Goal: Obtain resource: Download file/media

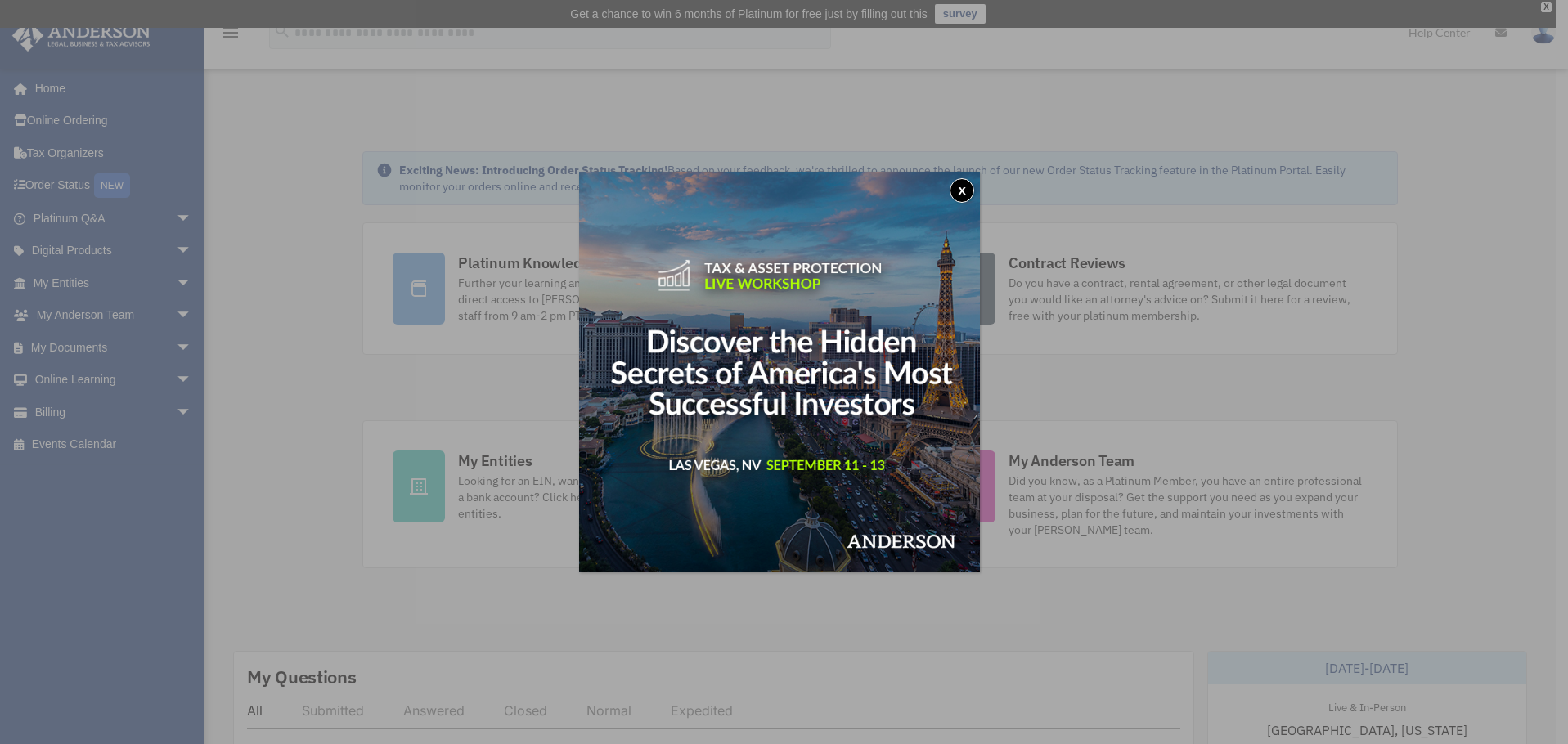
drag, startPoint x: 965, startPoint y: 187, endPoint x: 953, endPoint y: 192, distance: 13.0
click at [965, 187] on button "x" at bounding box center [961, 190] width 24 height 24
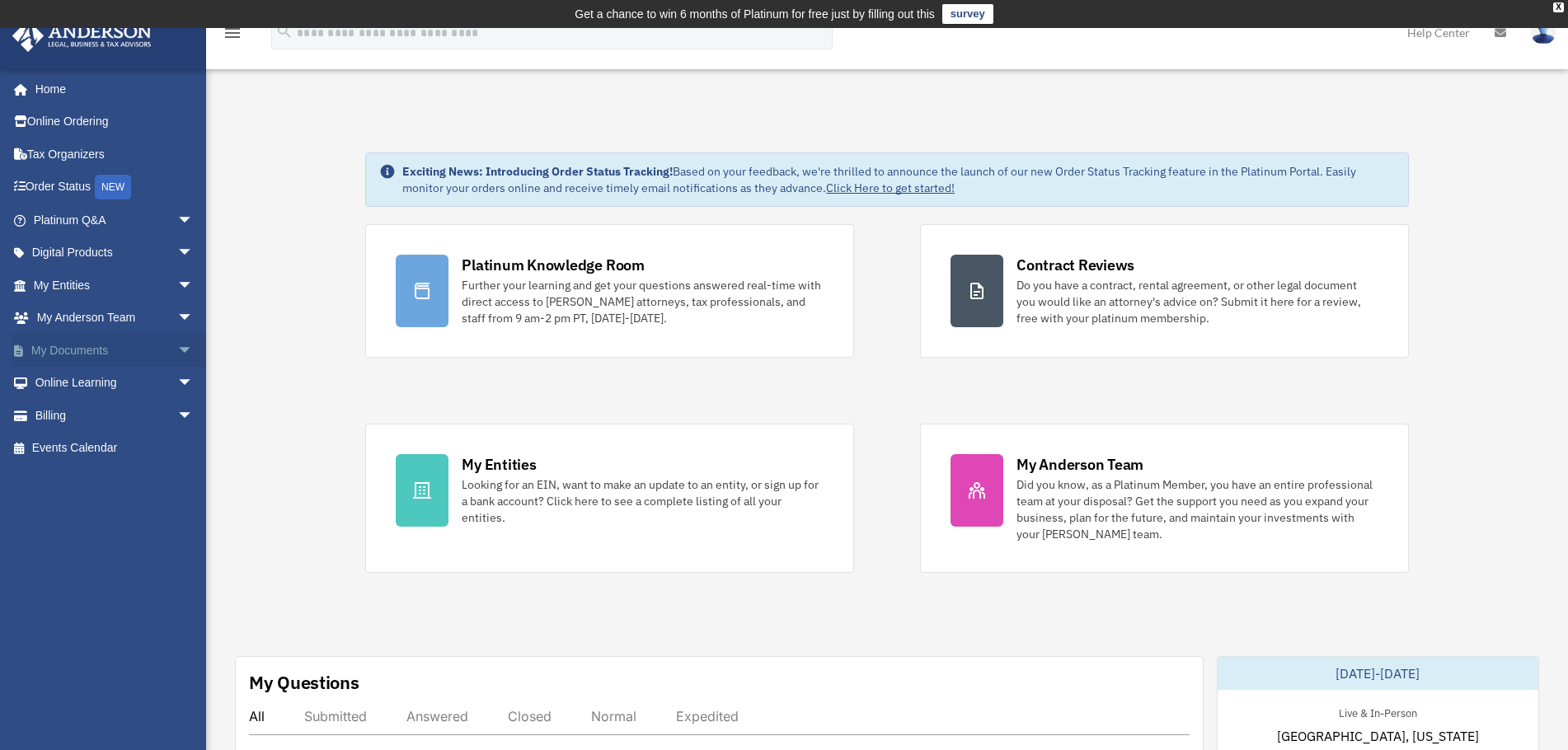
click at [92, 345] on link "My Documents arrow_drop_down" at bounding box center [115, 350] width 207 height 33
click at [177, 348] on span "arrow_drop_down" at bounding box center [193, 351] width 33 height 34
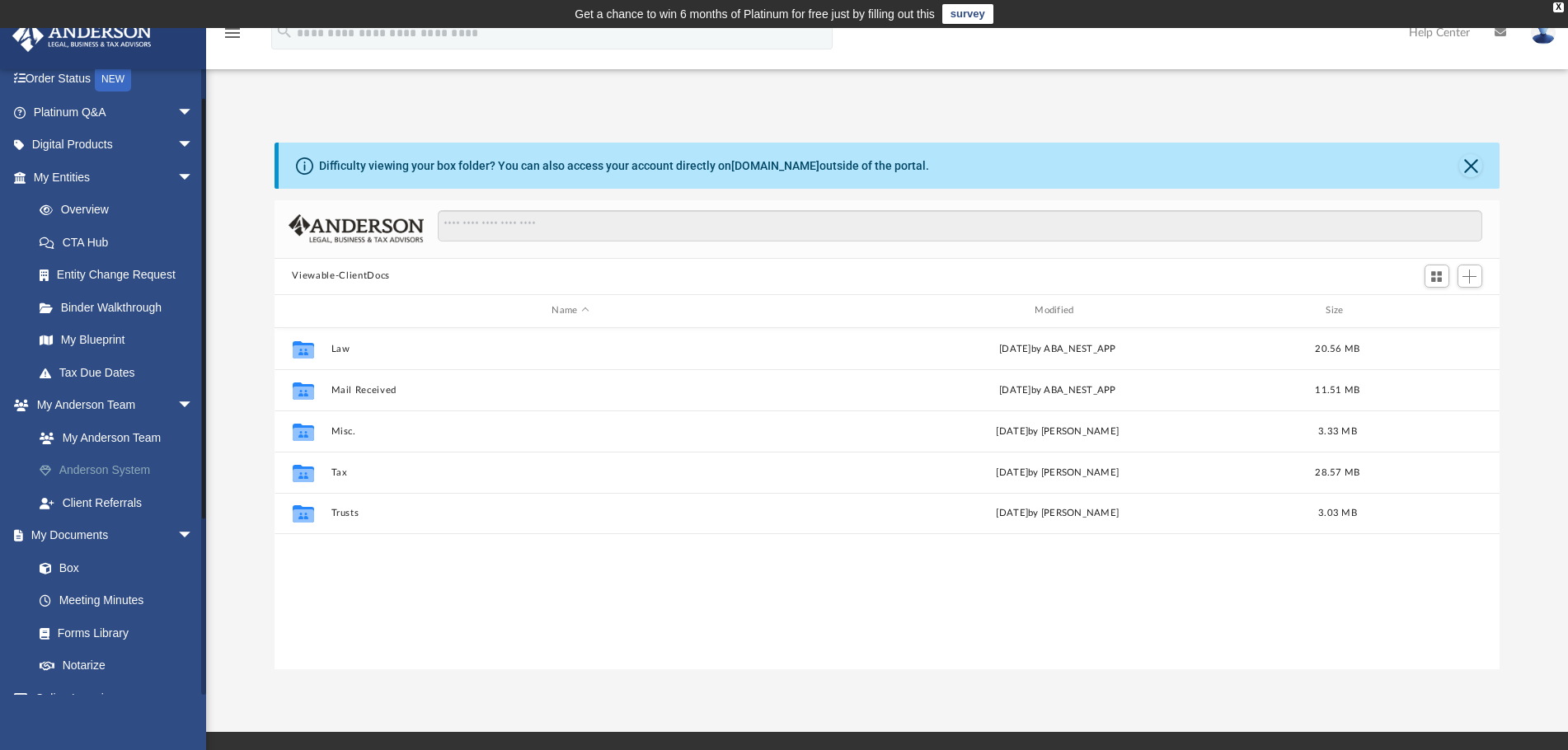
scroll to position [165, 0]
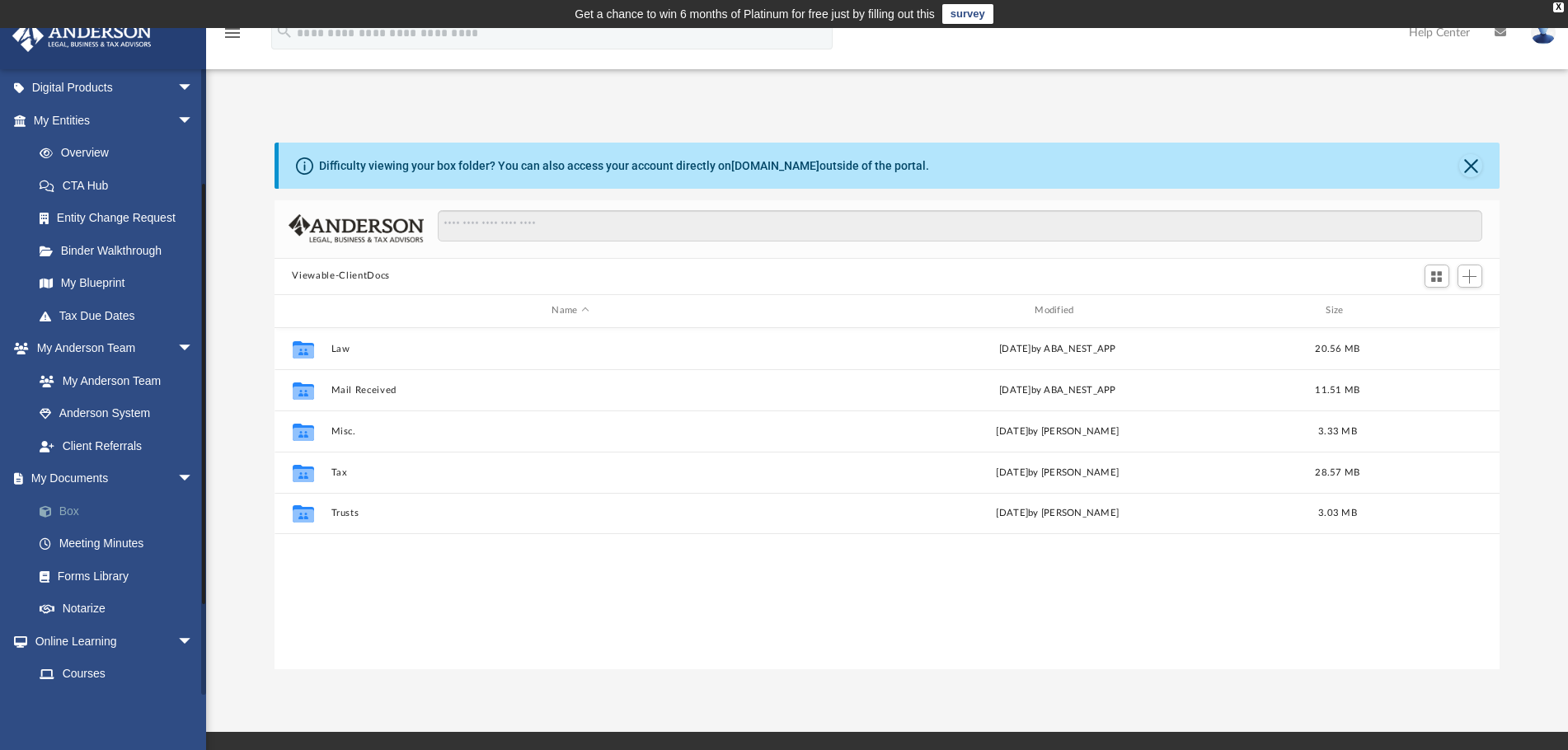
click at [71, 512] on link "Box" at bounding box center [120, 511] width 196 height 33
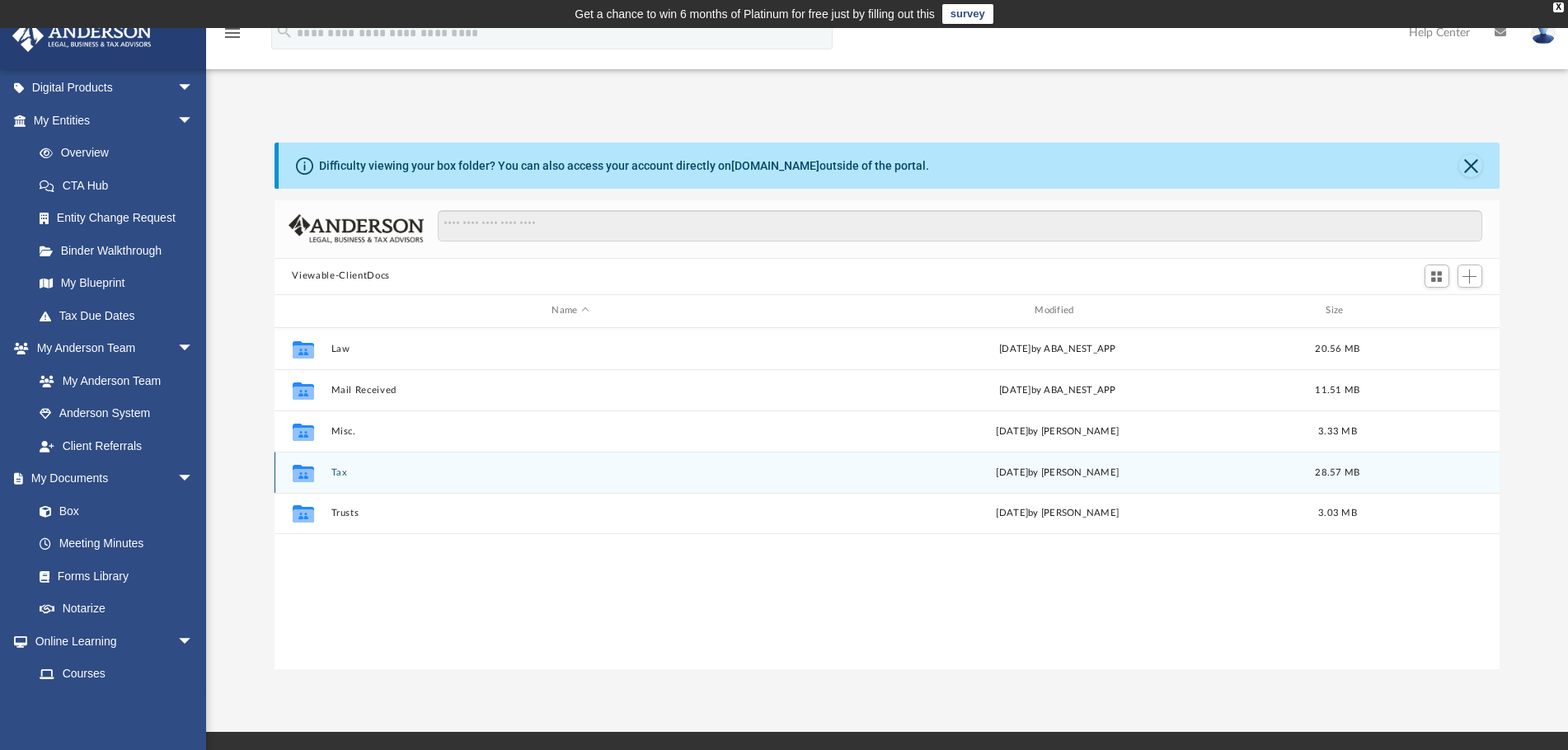
click at [342, 477] on button "Tax" at bounding box center [570, 473] width 480 height 11
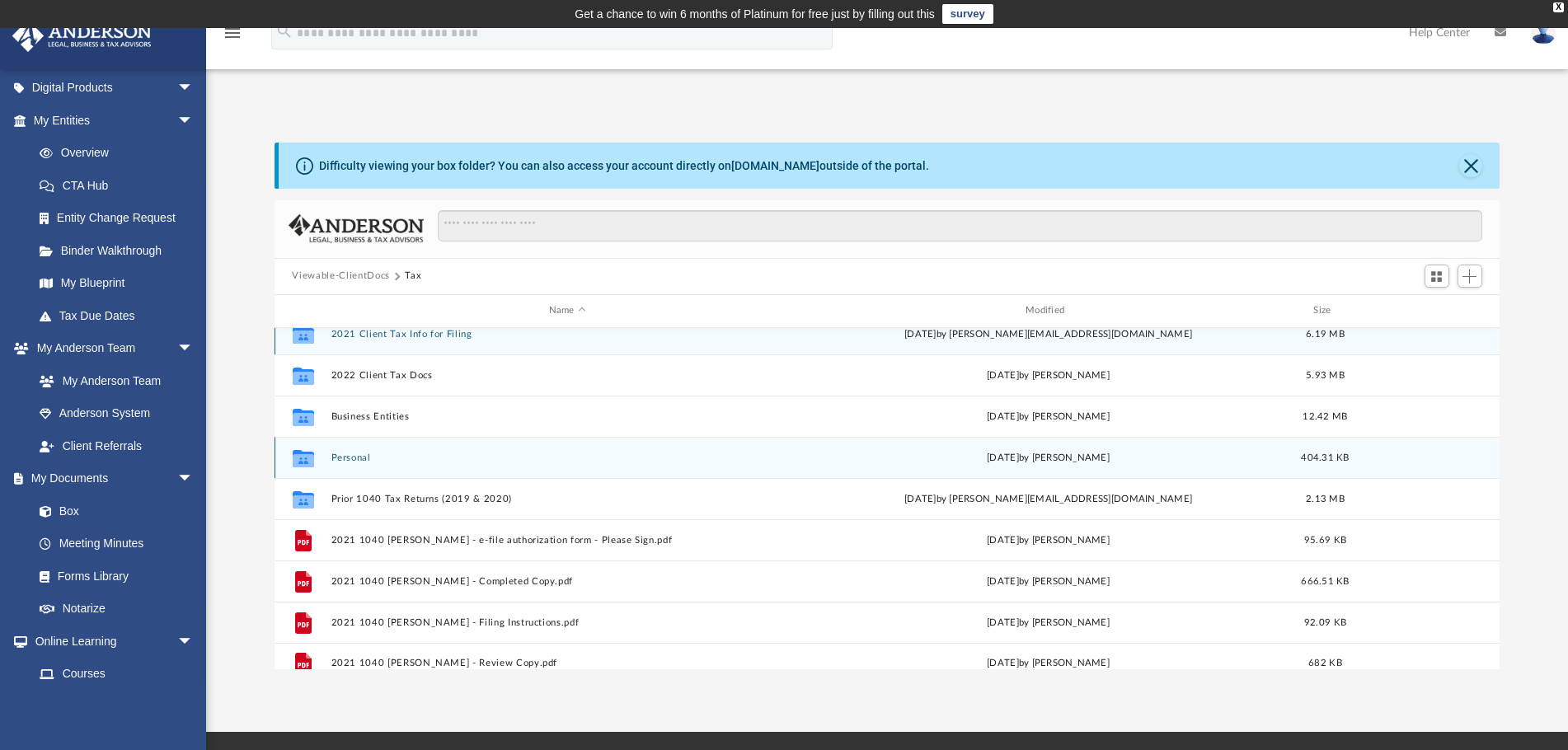
scroll to position [29, 0]
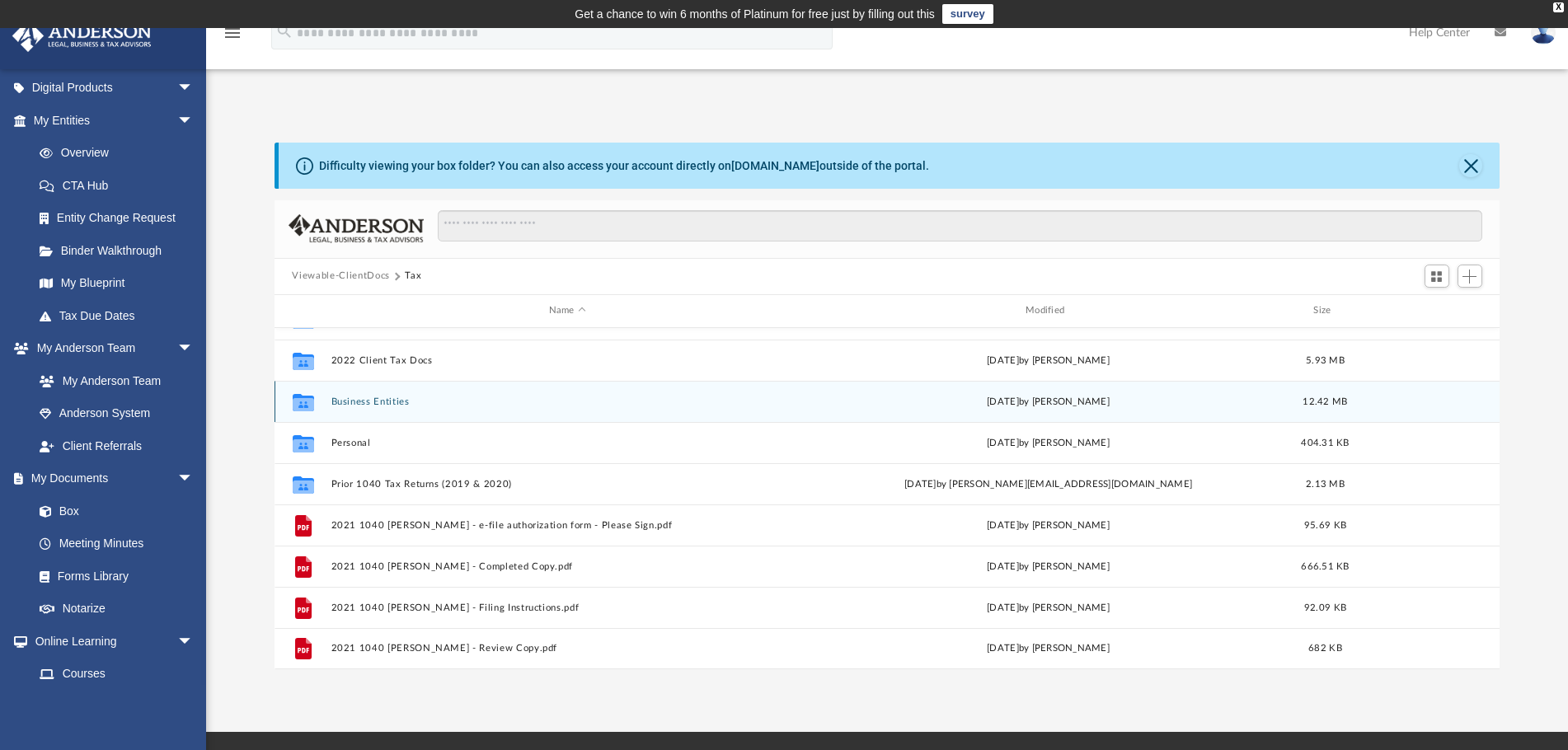
click at [372, 402] on button "Business Entities" at bounding box center [567, 401] width 473 height 11
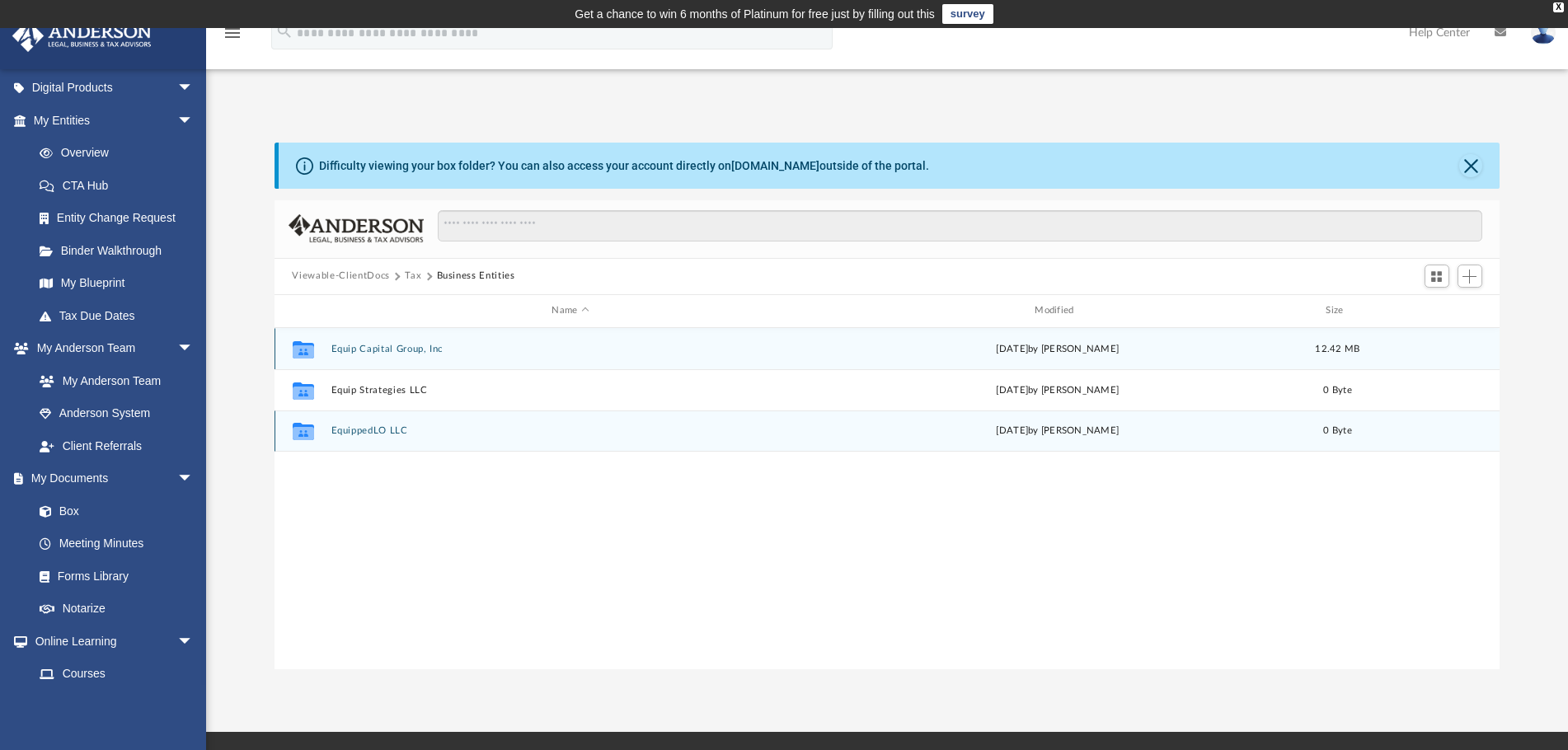
scroll to position [0, 0]
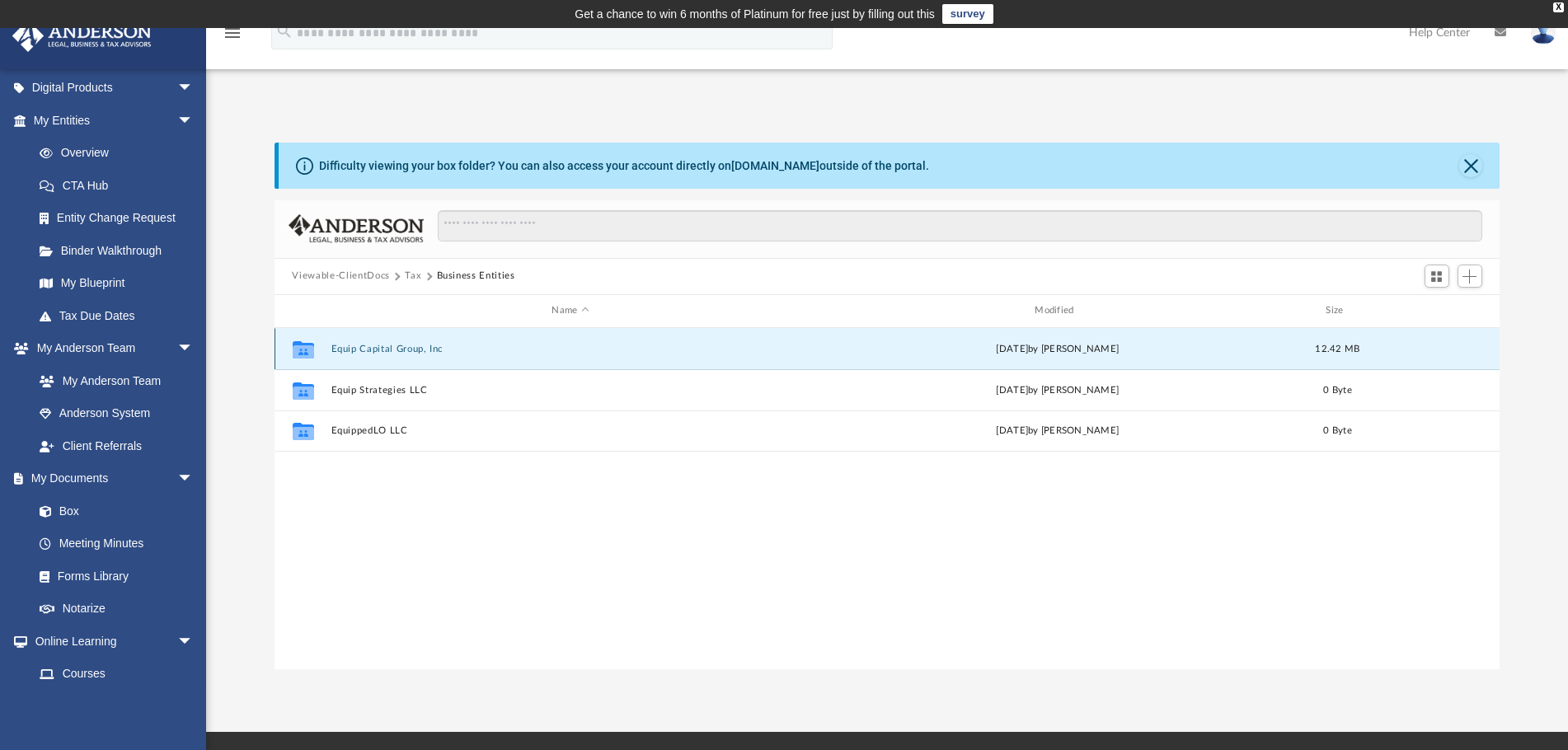
click at [369, 347] on button "Equip Capital Group, Inc" at bounding box center [570, 349] width 480 height 11
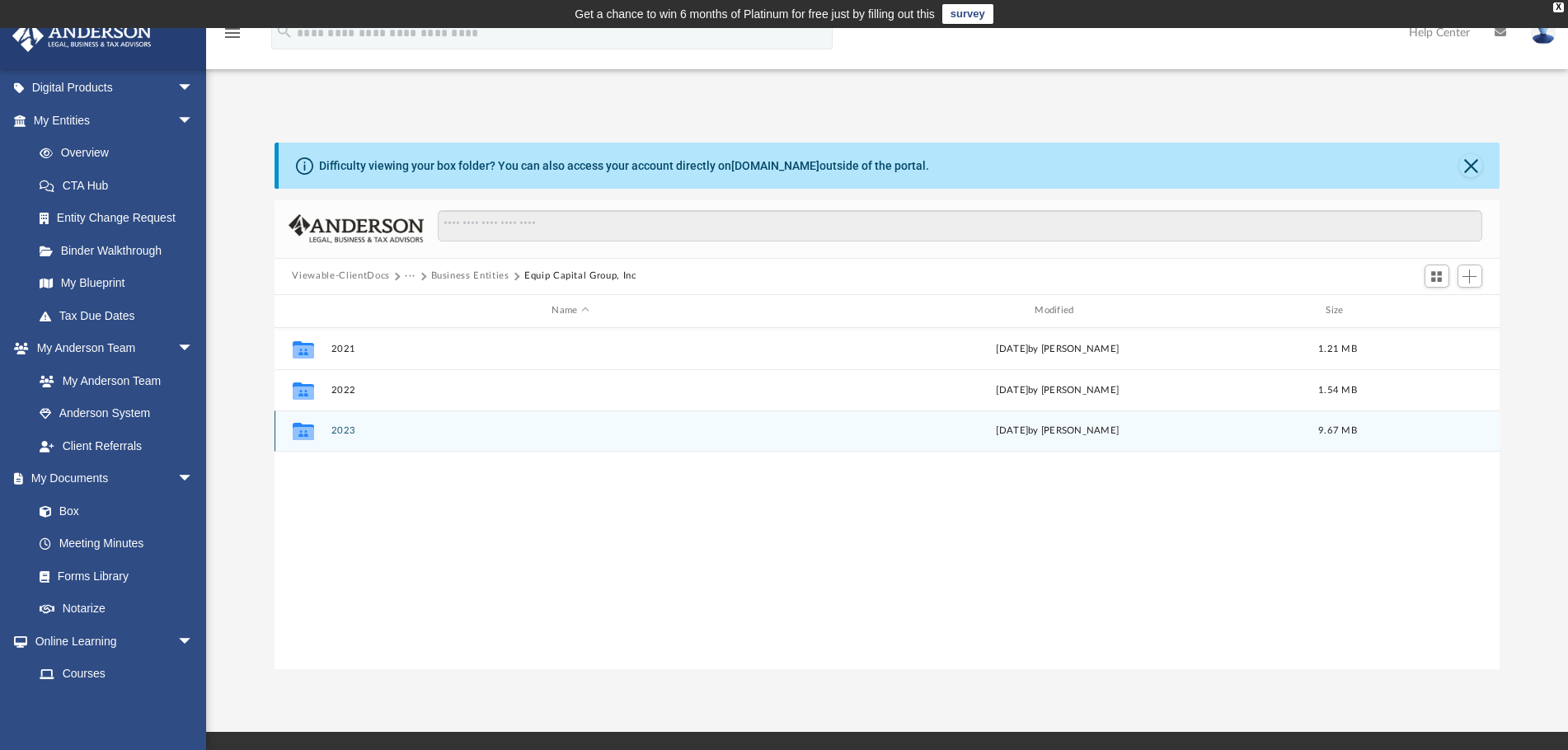
click at [346, 430] on button "2023" at bounding box center [570, 430] width 480 height 11
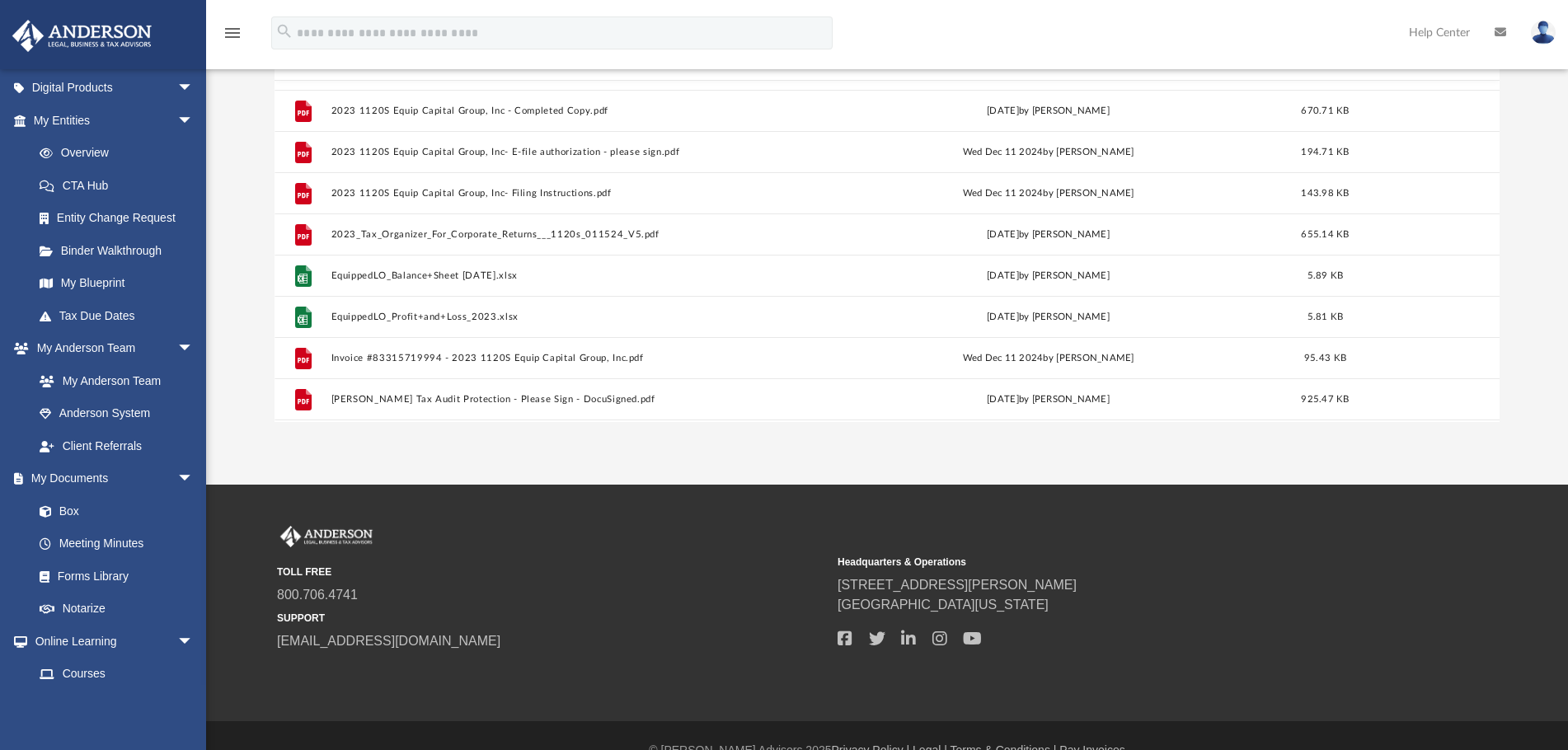
scroll to position [112, 0]
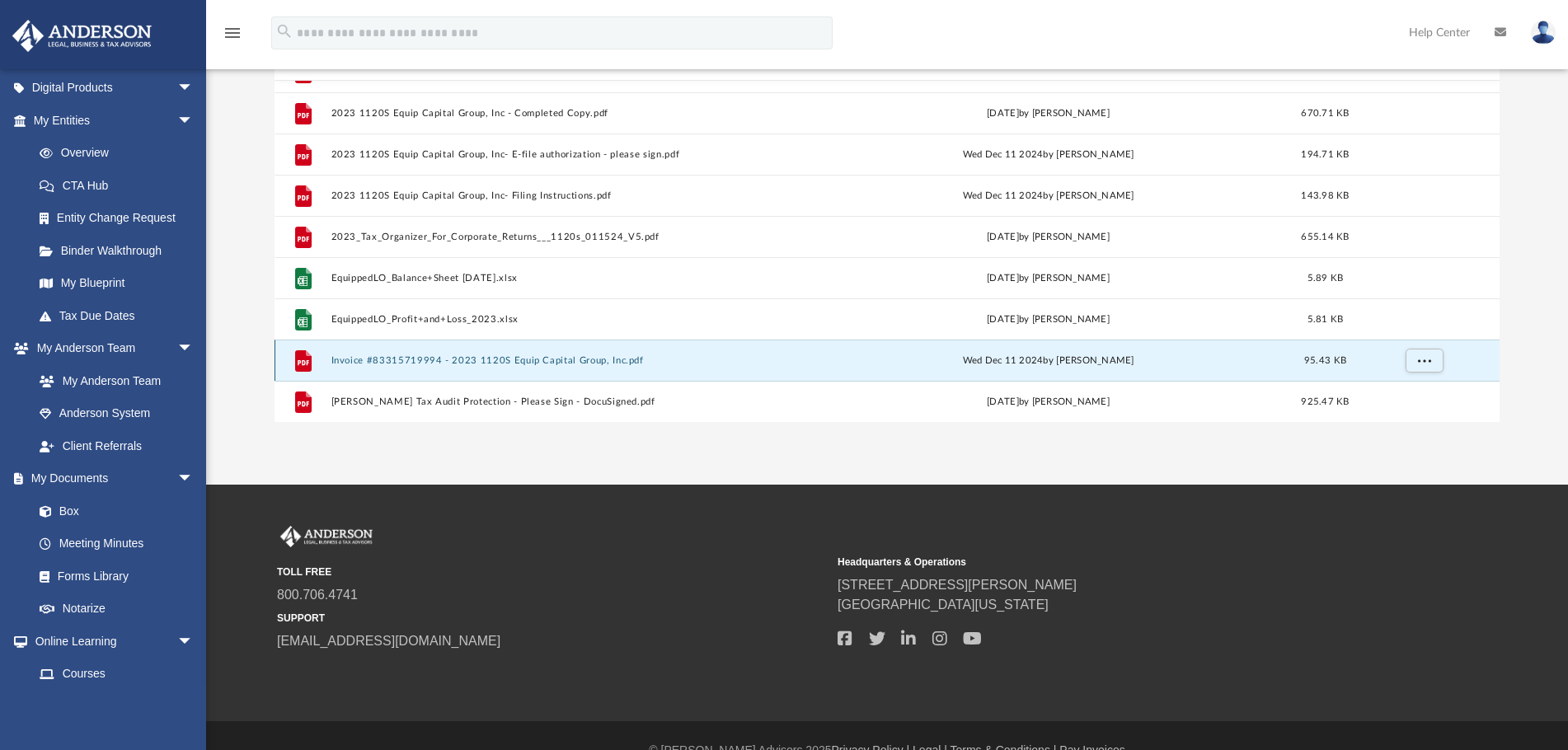
click at [530, 361] on button "Invoice #83315719994 - 2023 1120S Equip Capital Group, Inc.pdf" at bounding box center [567, 360] width 473 height 11
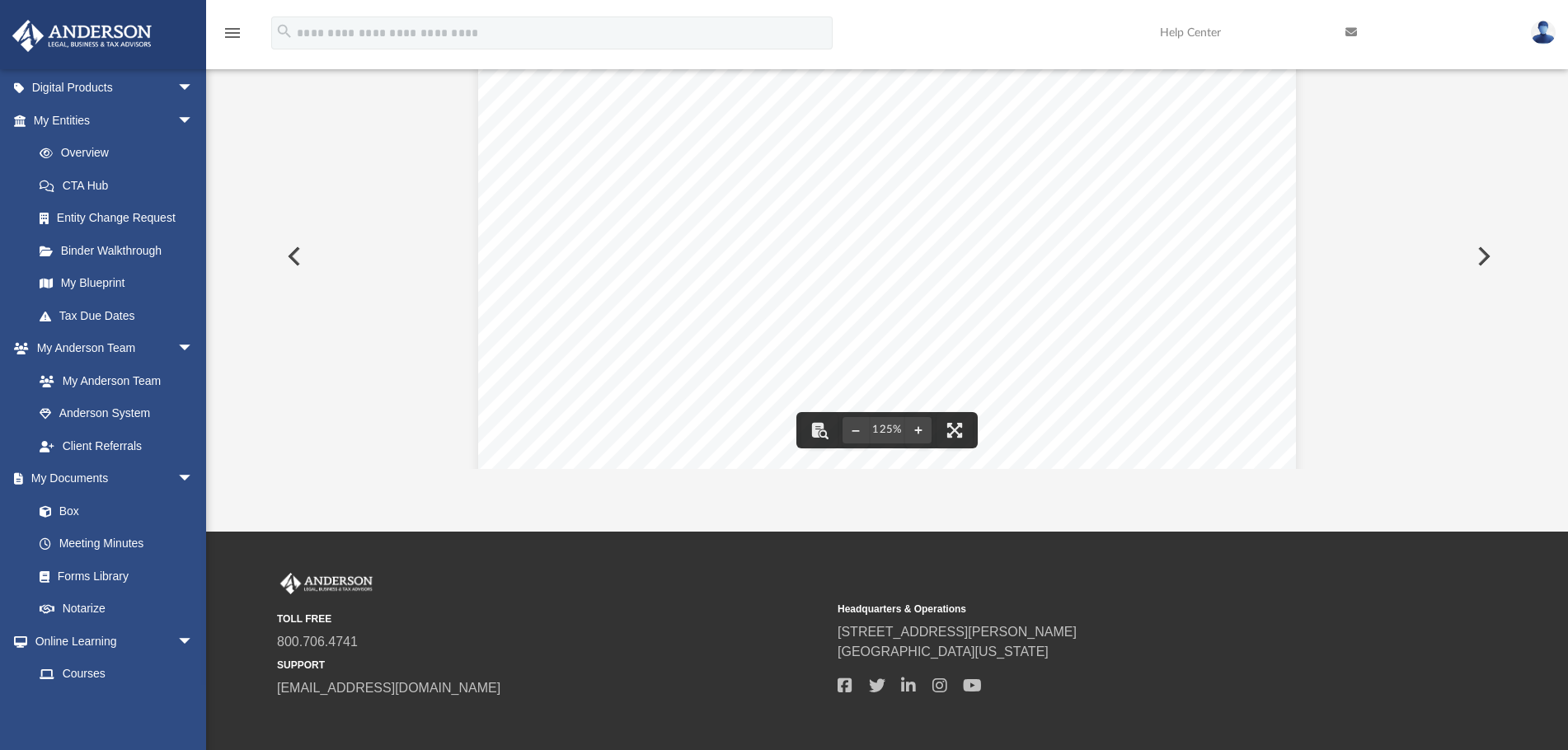
scroll to position [0, 0]
click at [290, 254] on button "Preview" at bounding box center [292, 256] width 36 height 46
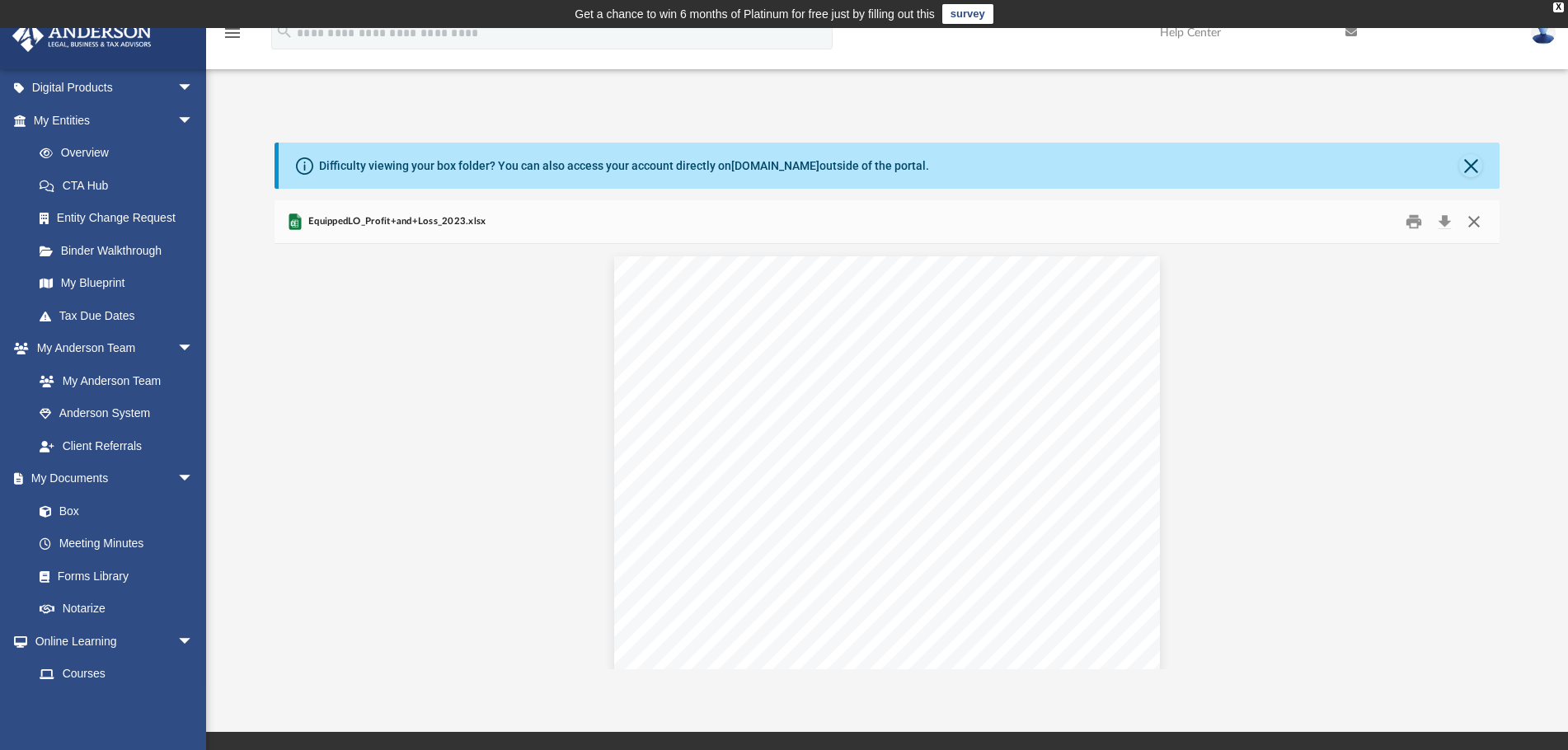
click at [1479, 218] on button "Close" at bounding box center [1473, 221] width 29 height 25
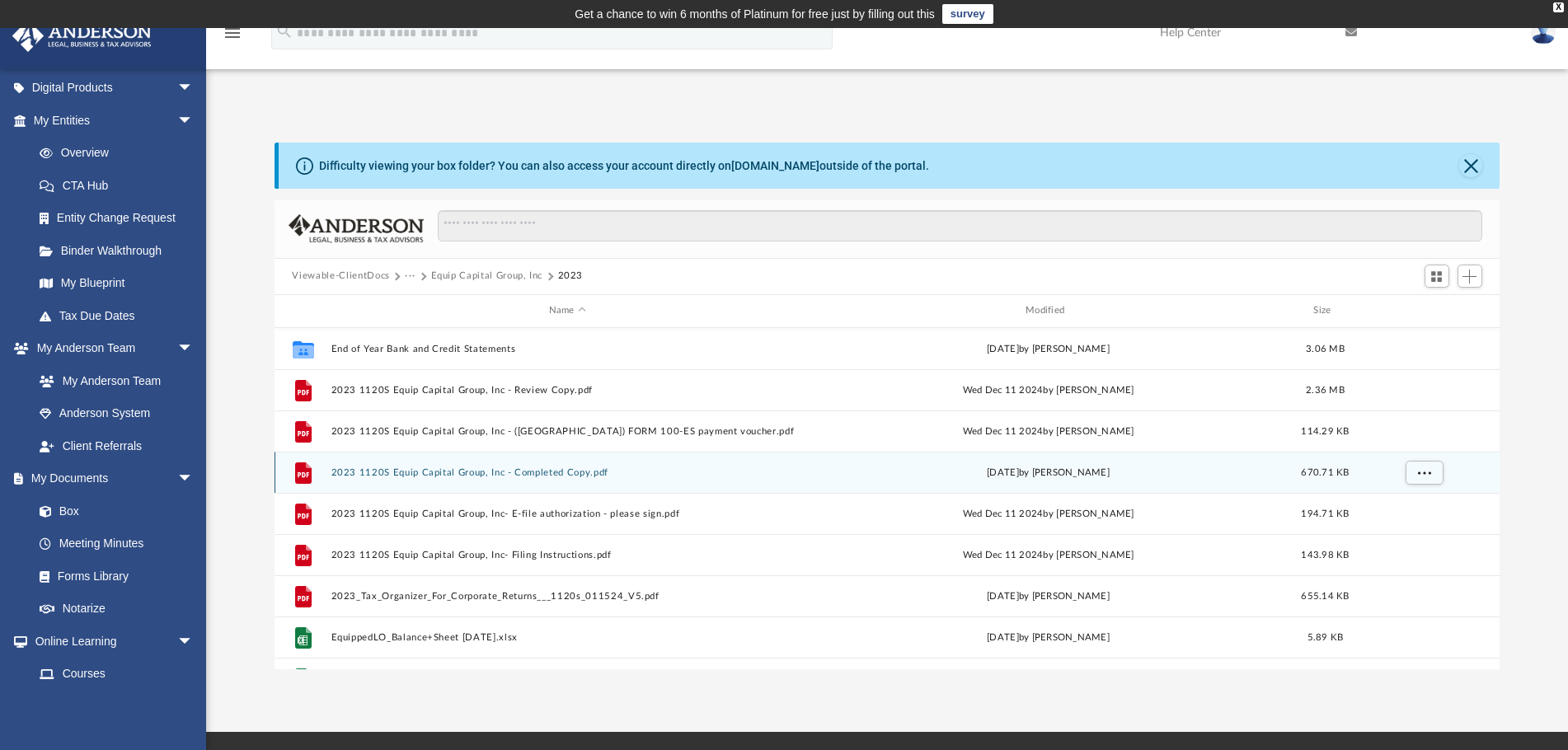
click at [436, 470] on button "2023 1120S Equip Capital Group, Inc - Completed Copy.pdf" at bounding box center [567, 473] width 473 height 11
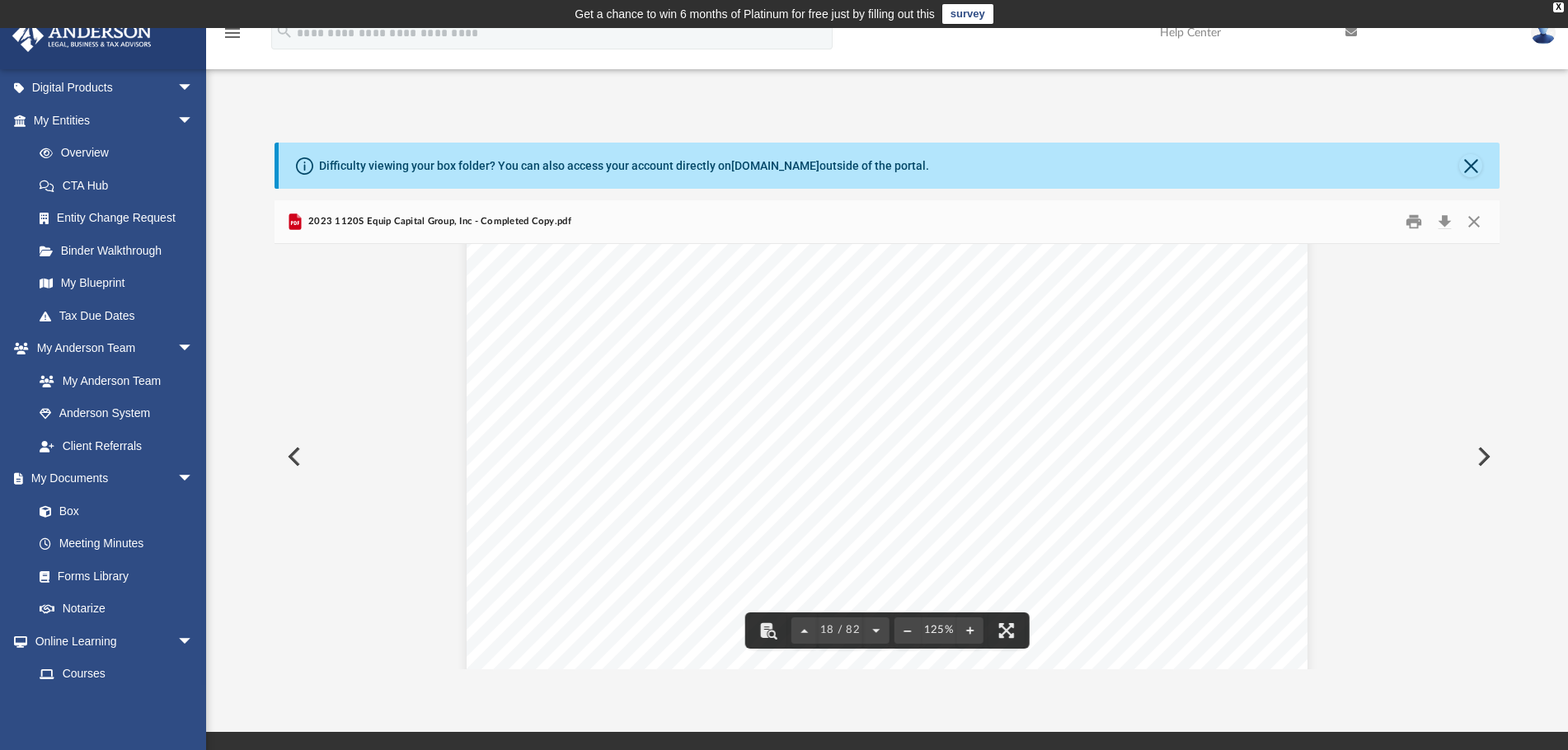
scroll to position [19207, 0]
click at [1475, 218] on button "Close" at bounding box center [1473, 221] width 29 height 25
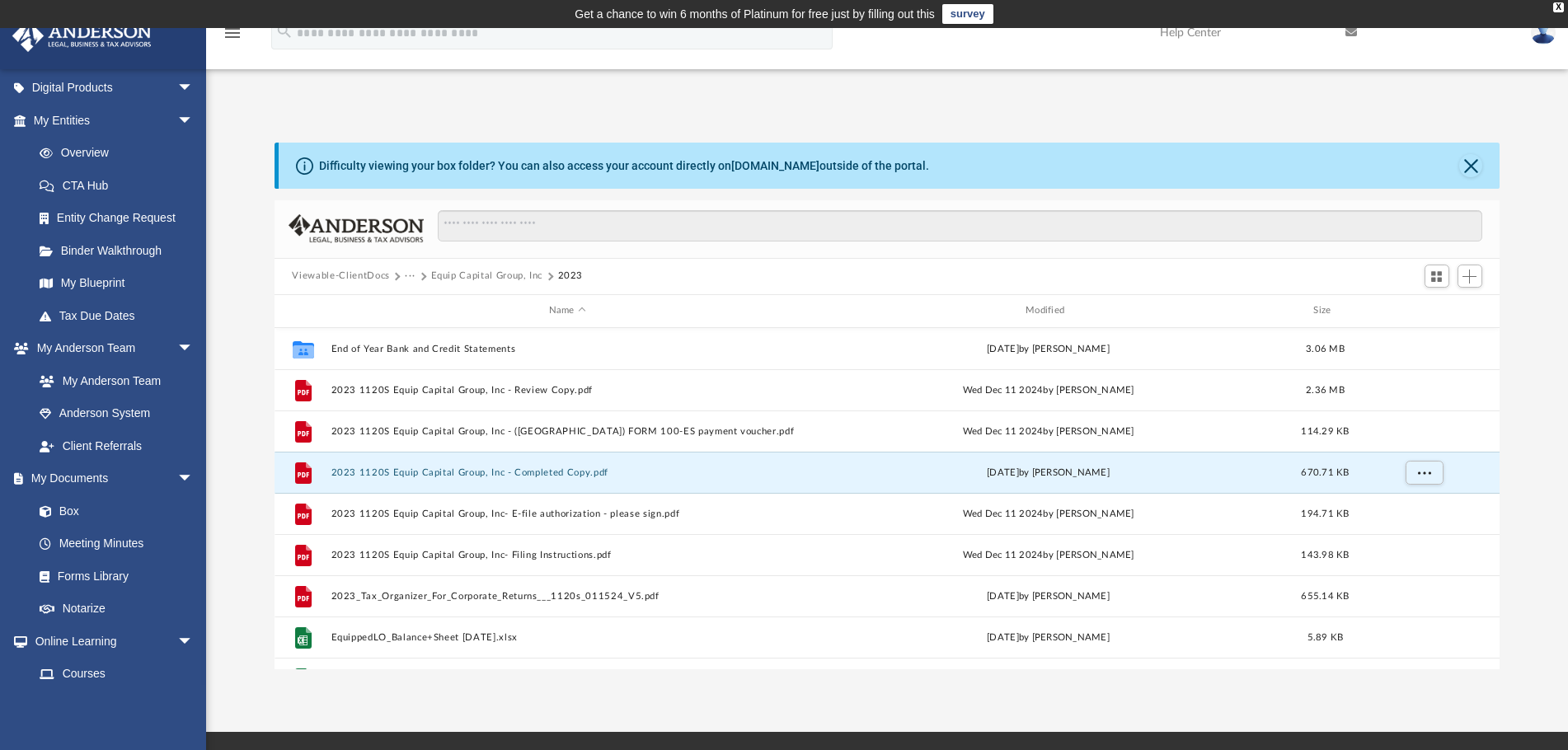
click at [497, 273] on button "Equip Capital Group, Inc" at bounding box center [486, 276] width 112 height 15
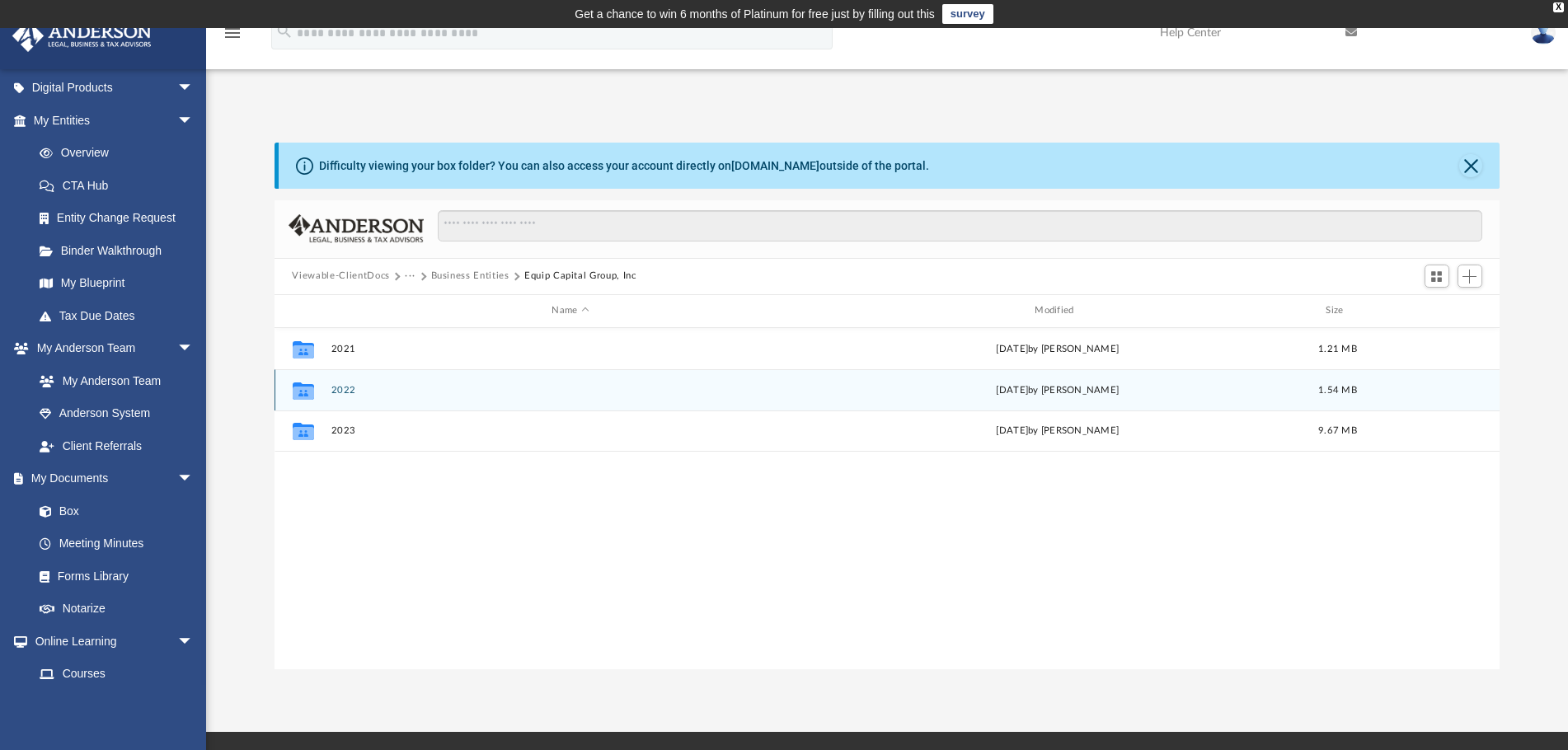
click at [350, 386] on button "2022" at bounding box center [570, 390] width 480 height 11
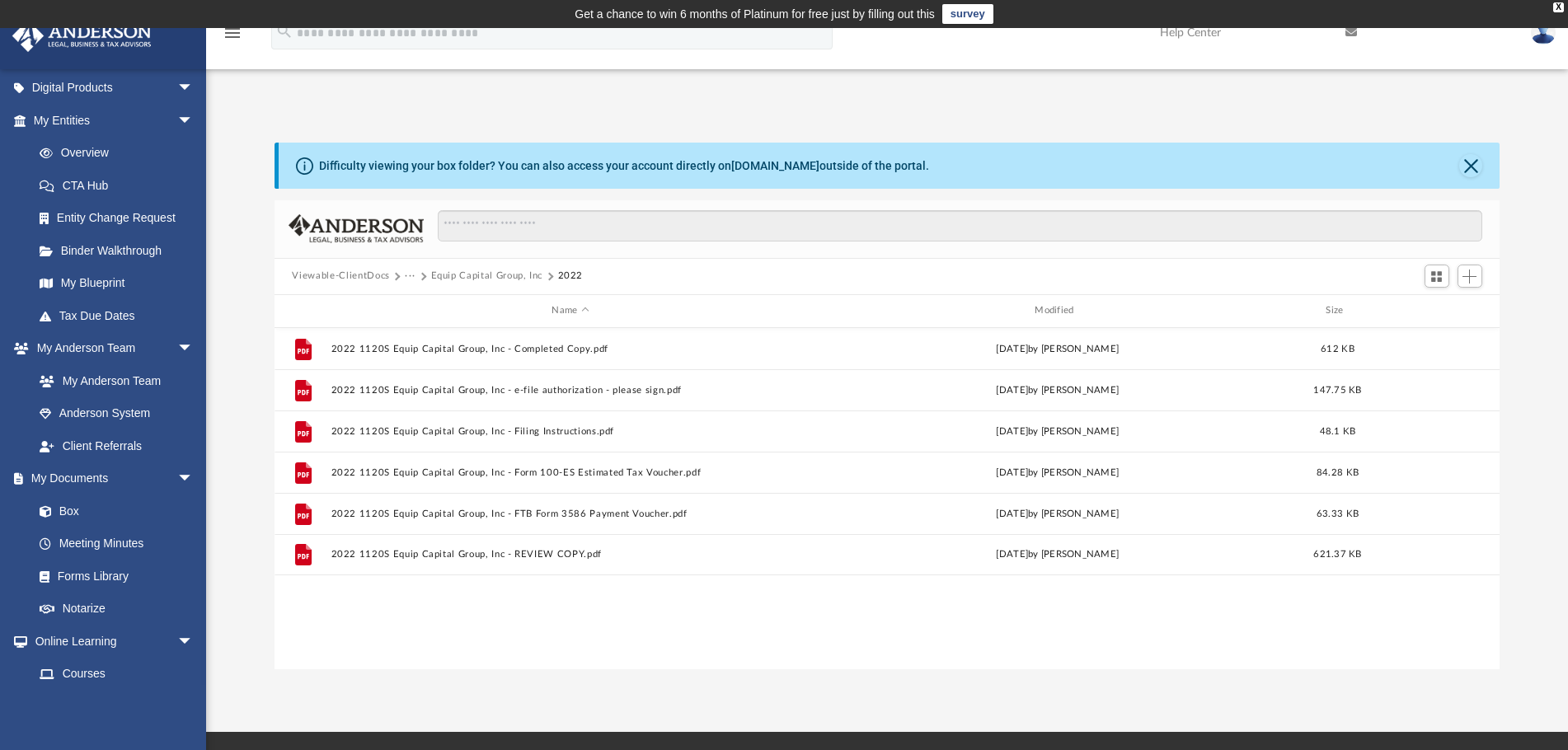
click at [1245, 121] on div "Difficulty viewing your box folder? You can also access your account directly o…" at bounding box center [886, 389] width 1361 height 561
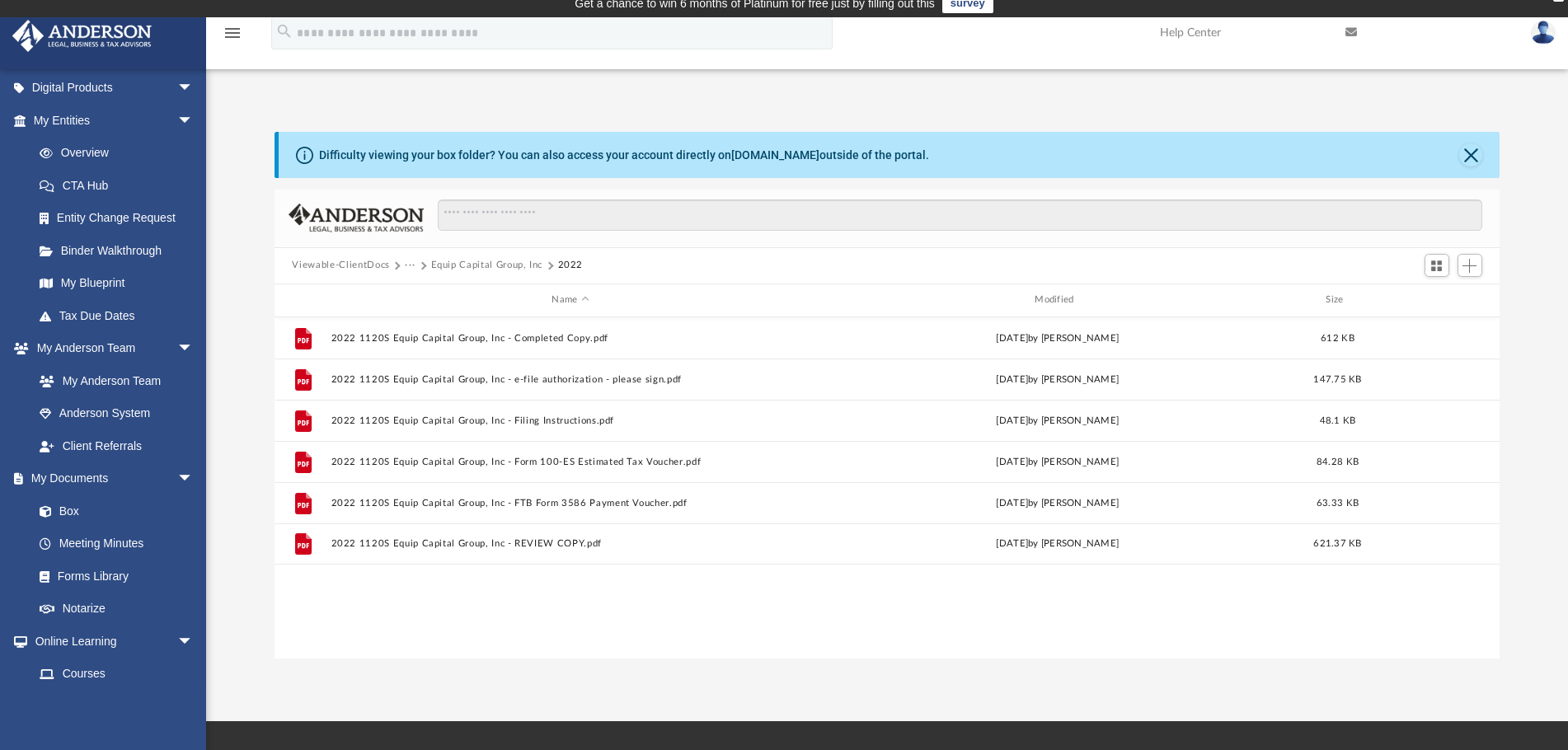
scroll to position [0, 0]
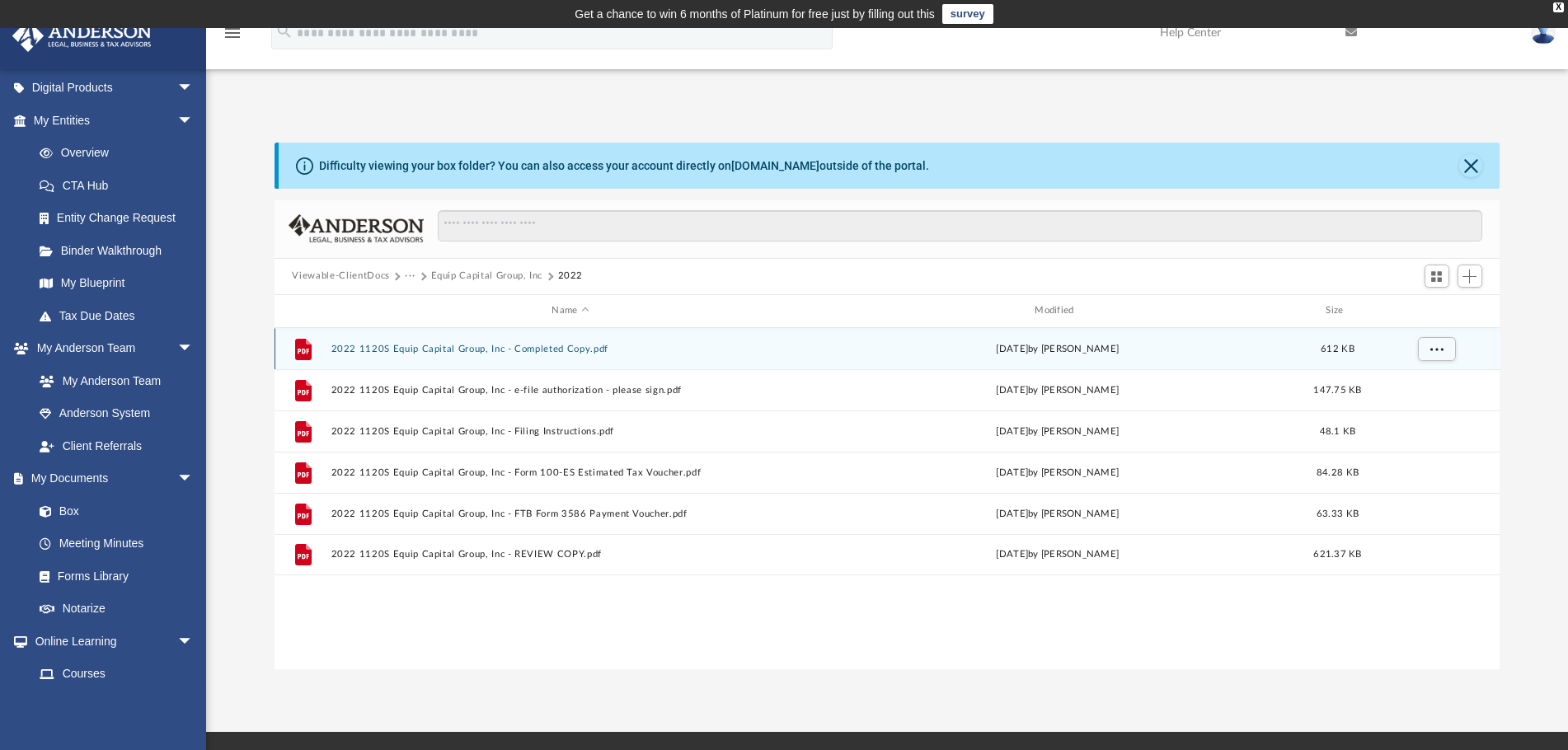
click at [457, 344] on button "2022 1120S Equip Capital Group, Inc - Completed Copy.pdf" at bounding box center [570, 349] width 480 height 11
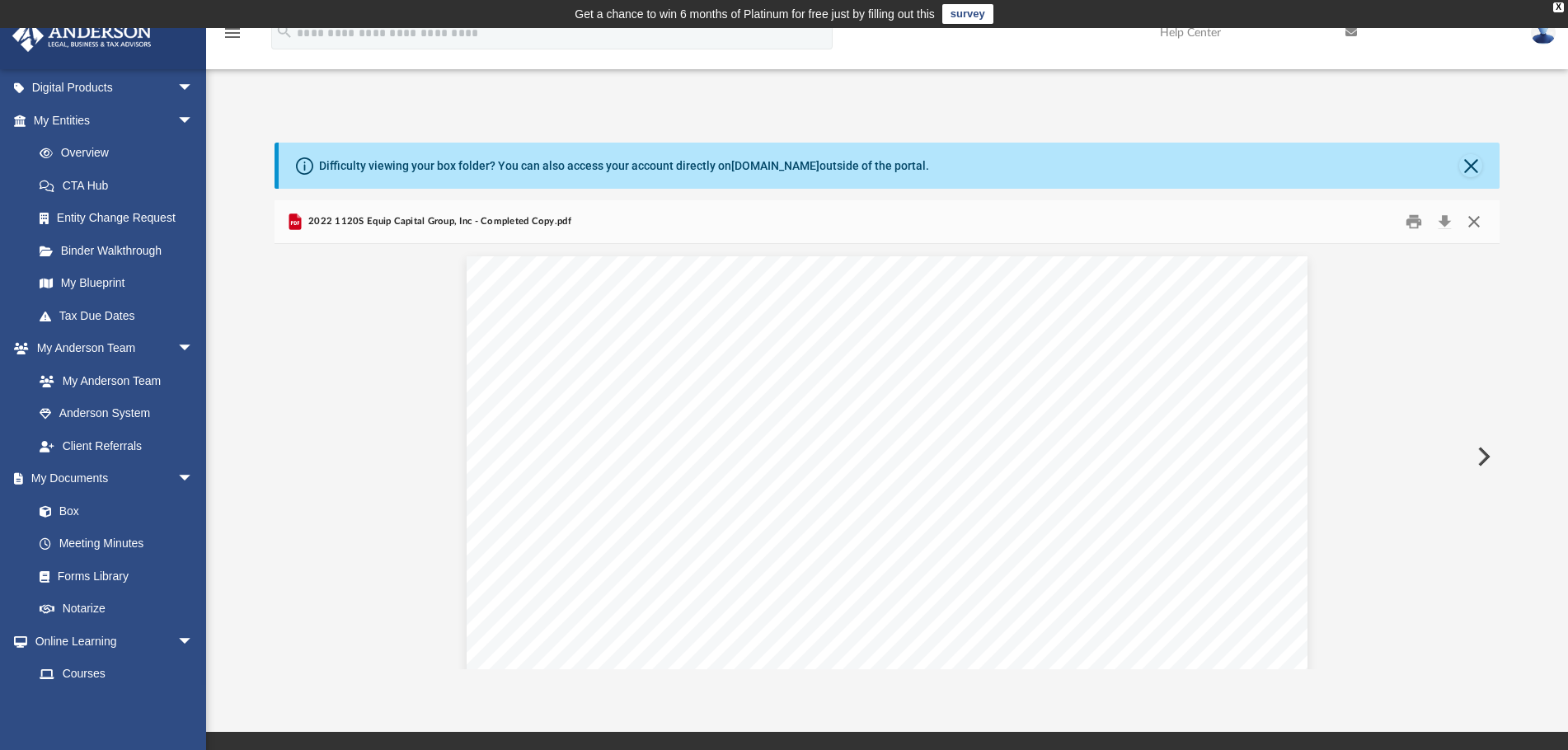
click at [1476, 215] on button "Close" at bounding box center [1473, 221] width 29 height 25
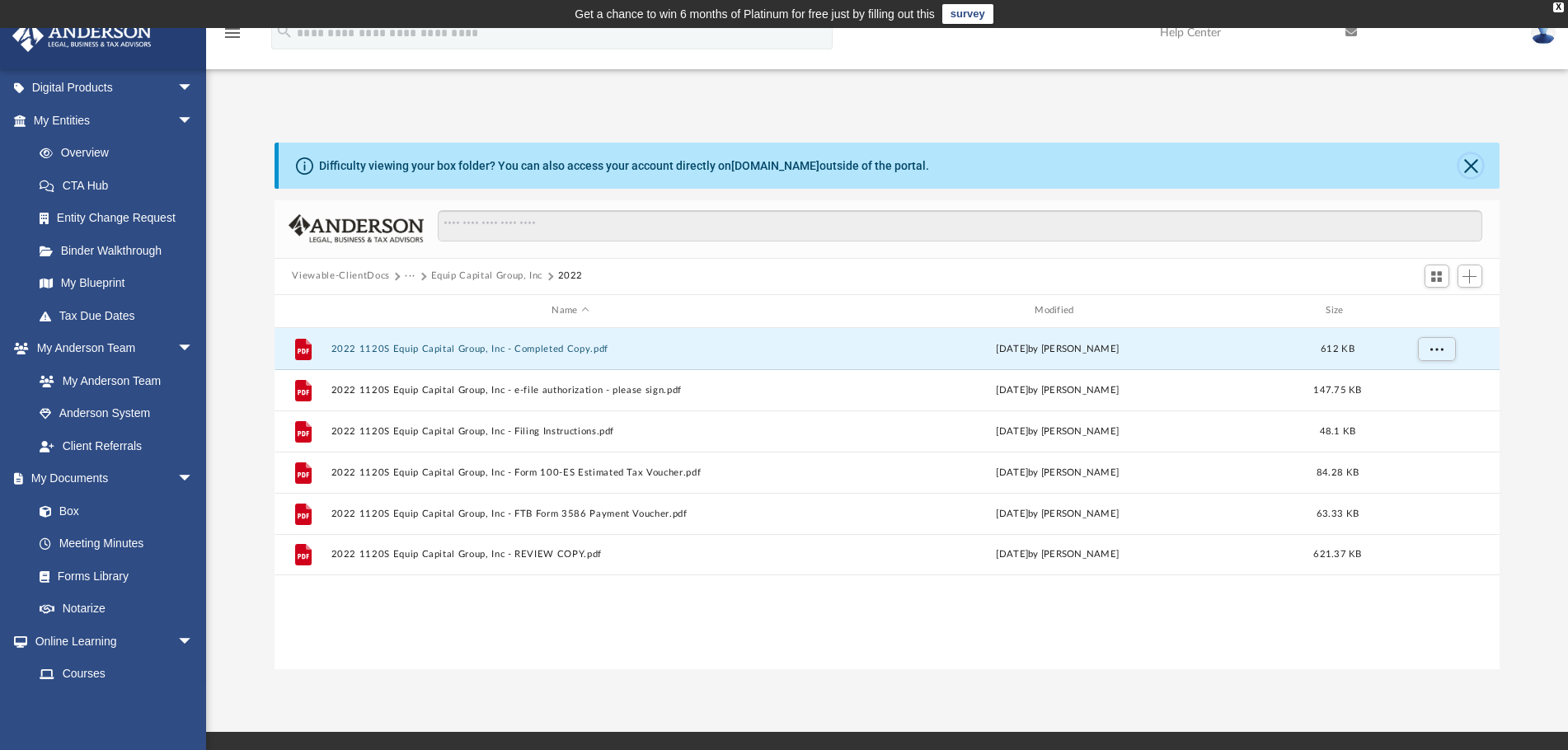
drag, startPoint x: 1474, startPoint y: 163, endPoint x: 1424, endPoint y: 212, distance: 70.0
click at [1474, 163] on button "Close" at bounding box center [1470, 165] width 23 height 23
